Goal: Information Seeking & Learning: Find specific fact

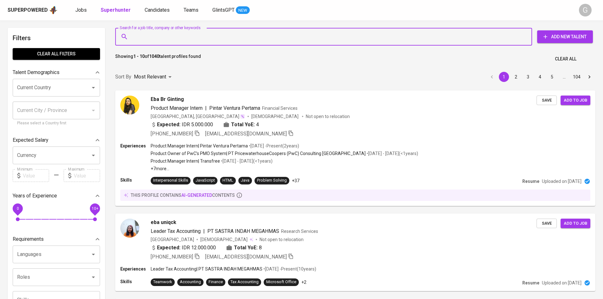
type input "[EMAIL_ADDRESS][DOMAIN_NAME]"
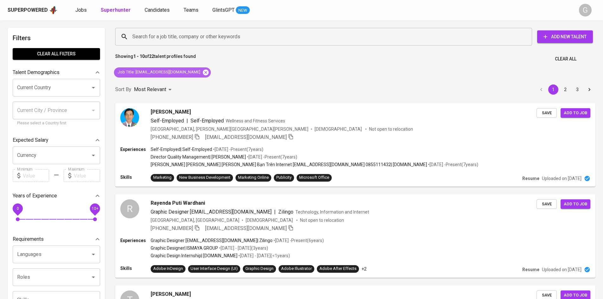
click at [202, 73] on icon at bounding box center [205, 72] width 7 height 7
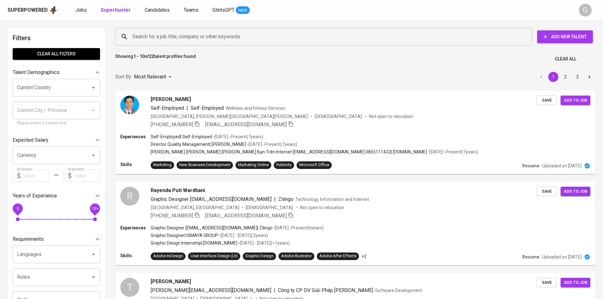
click at [161, 35] on input "Search for a job title, company or other keywords" at bounding box center [325, 37] width 389 height 12
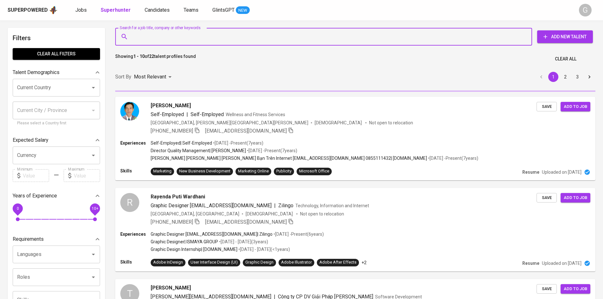
paste input "[EMAIL_ADDRESS][DOMAIN_NAME]"
type input "[EMAIL_ADDRESS][DOMAIN_NAME]"
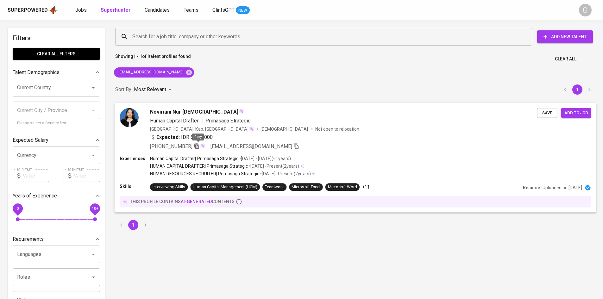
click at [195, 148] on icon "button" at bounding box center [197, 146] width 6 height 6
click at [186, 72] on icon at bounding box center [189, 72] width 6 height 6
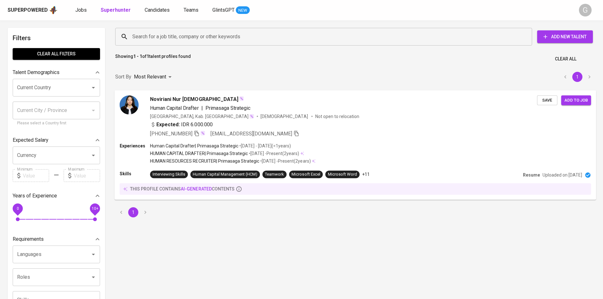
click at [152, 32] on input "Search for a job title, company or other keywords" at bounding box center [325, 37] width 389 height 12
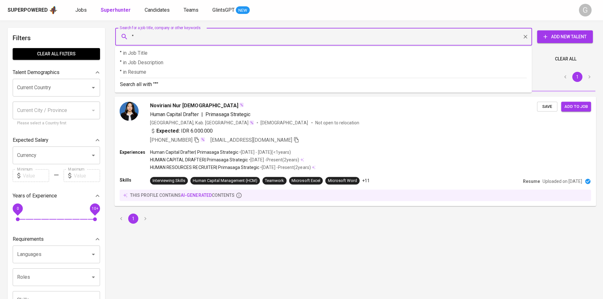
paste input "[PERSON_NAME] Mutiarachmah"
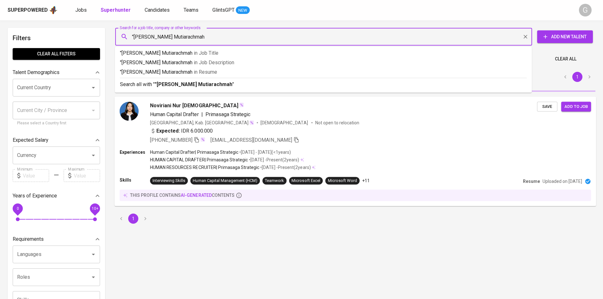
type input ""[PERSON_NAME] Mutiarachmah""
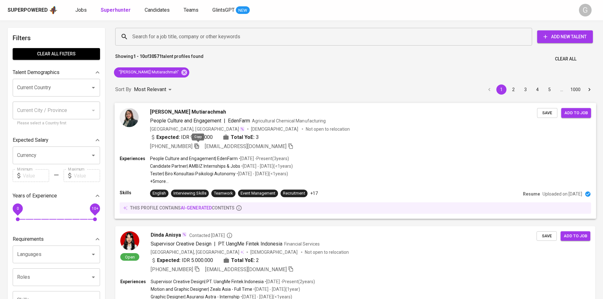
click at [199, 145] on icon "button" at bounding box center [196, 145] width 4 height 5
click at [181, 73] on icon at bounding box center [184, 72] width 6 height 6
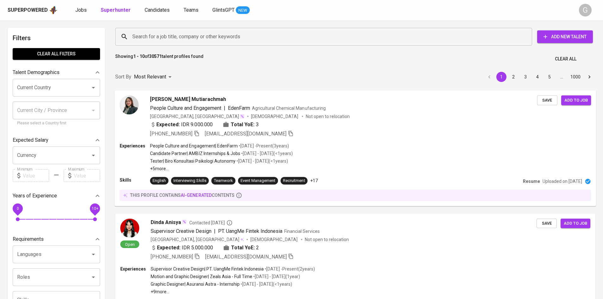
click at [157, 34] on input "Search for a job title, company or other keywords" at bounding box center [325, 37] width 389 height 12
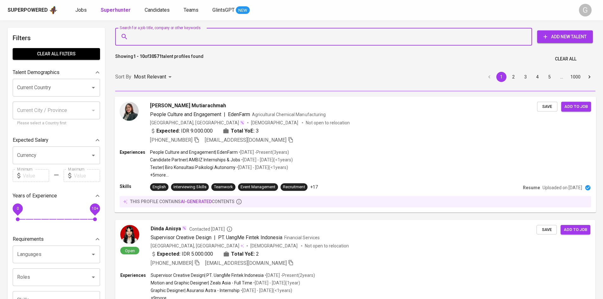
paste input "[EMAIL_ADDRESS][DOMAIN_NAME]"
type input "[EMAIL_ADDRESS][DOMAIN_NAME]"
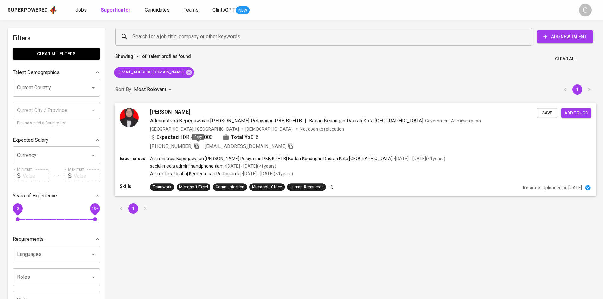
click at [198, 146] on icon "button" at bounding box center [197, 146] width 6 height 6
